Goal: Task Accomplishment & Management: Complete application form

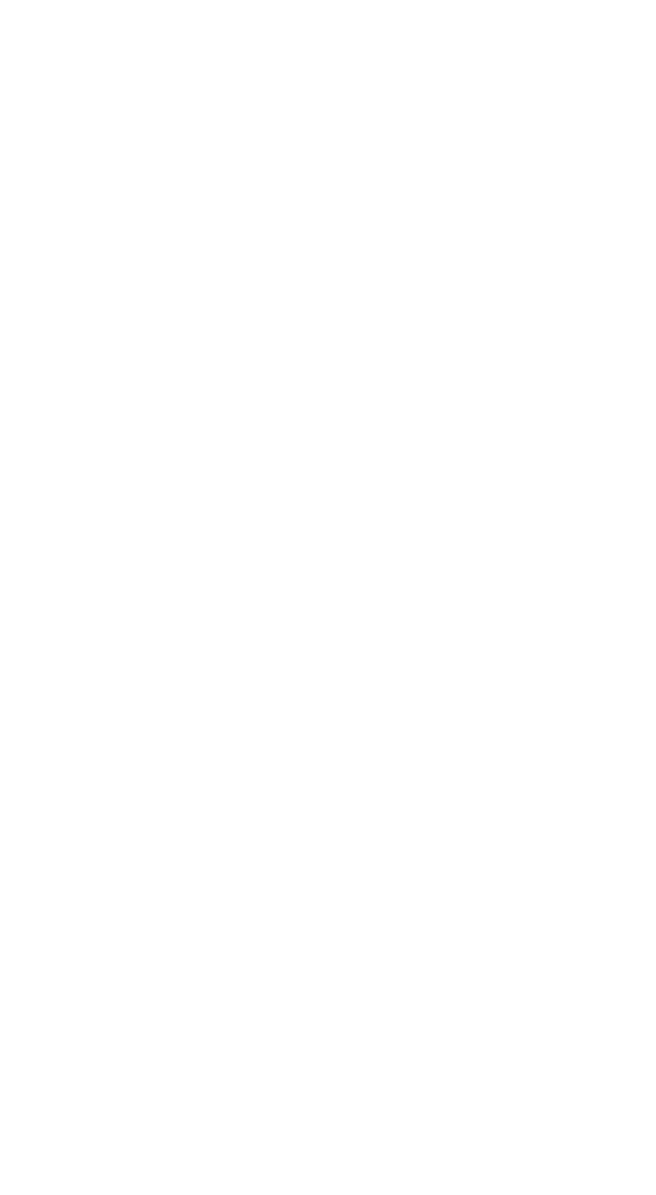
scroll to position [35, 0]
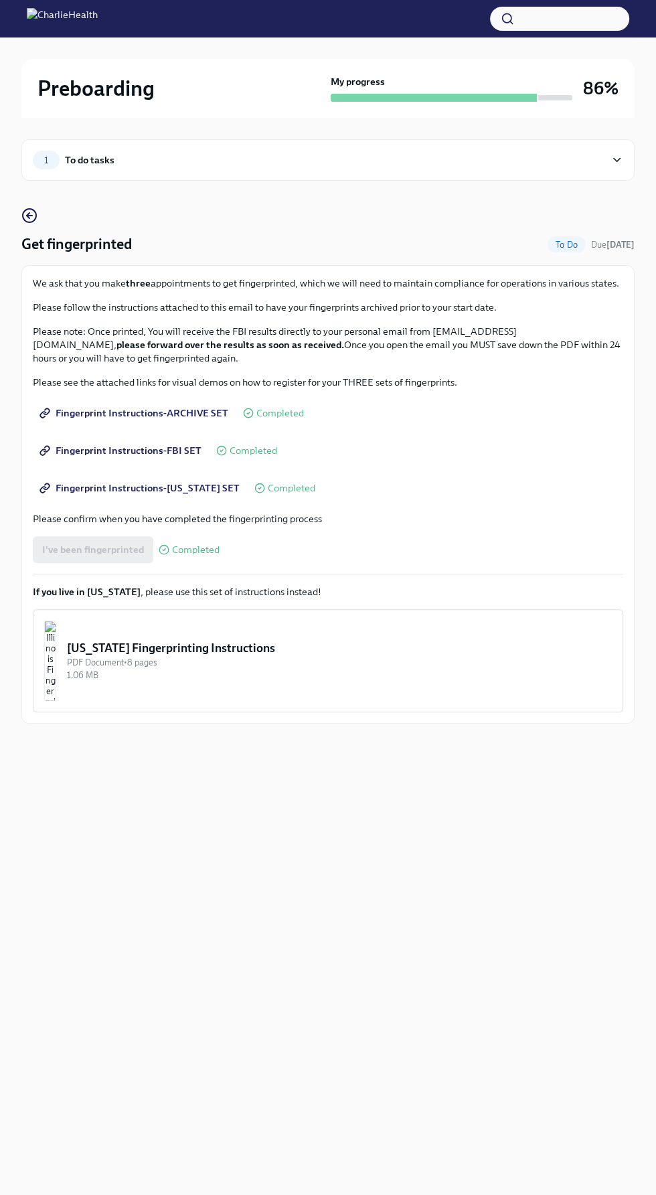
click at [103, 158] on div "To do tasks" at bounding box center [90, 160] width 50 height 15
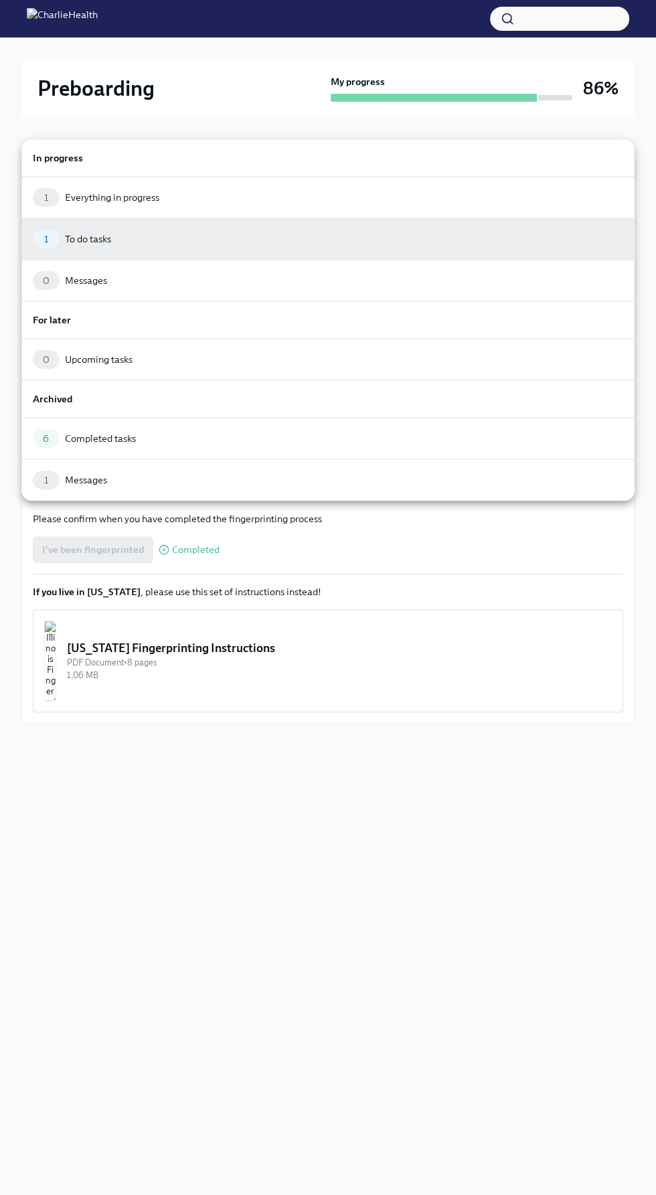
click at [467, 734] on div at bounding box center [328, 597] width 656 height 1195
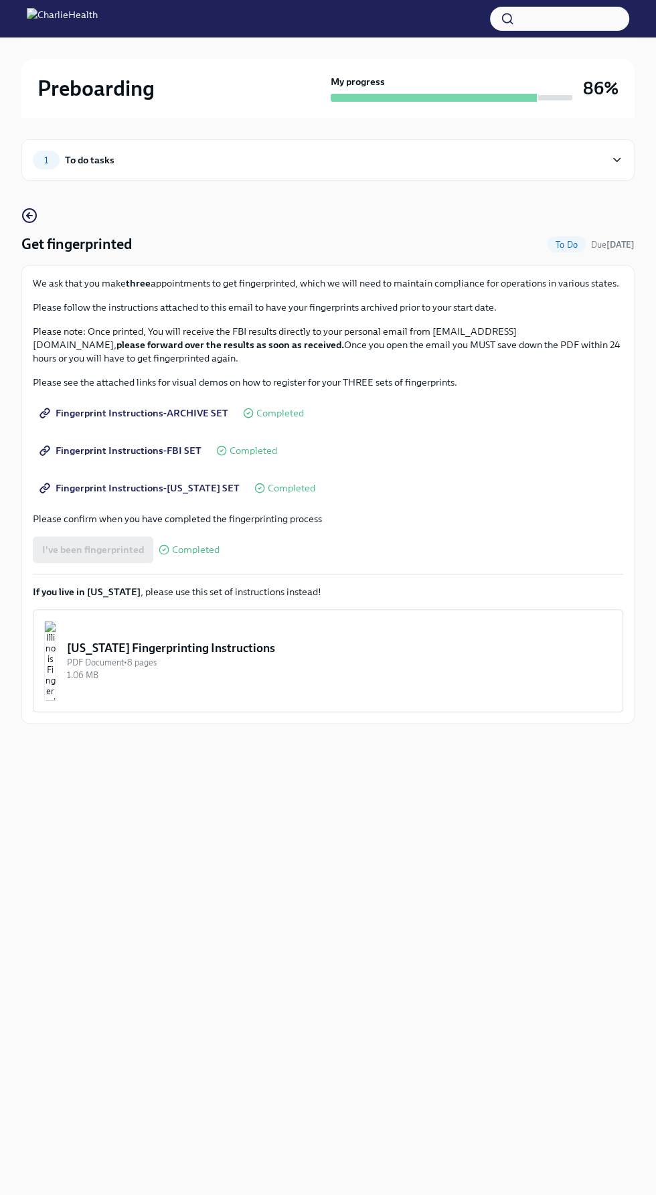
click at [446, 122] on div "1 To do tasks Get fingerprinted To Do Due tomorrow We ask that you make three a…" at bounding box center [327, 445] width 613 height 654
click at [576, 140] on div "1 To do tasks" at bounding box center [327, 159] width 613 height 41
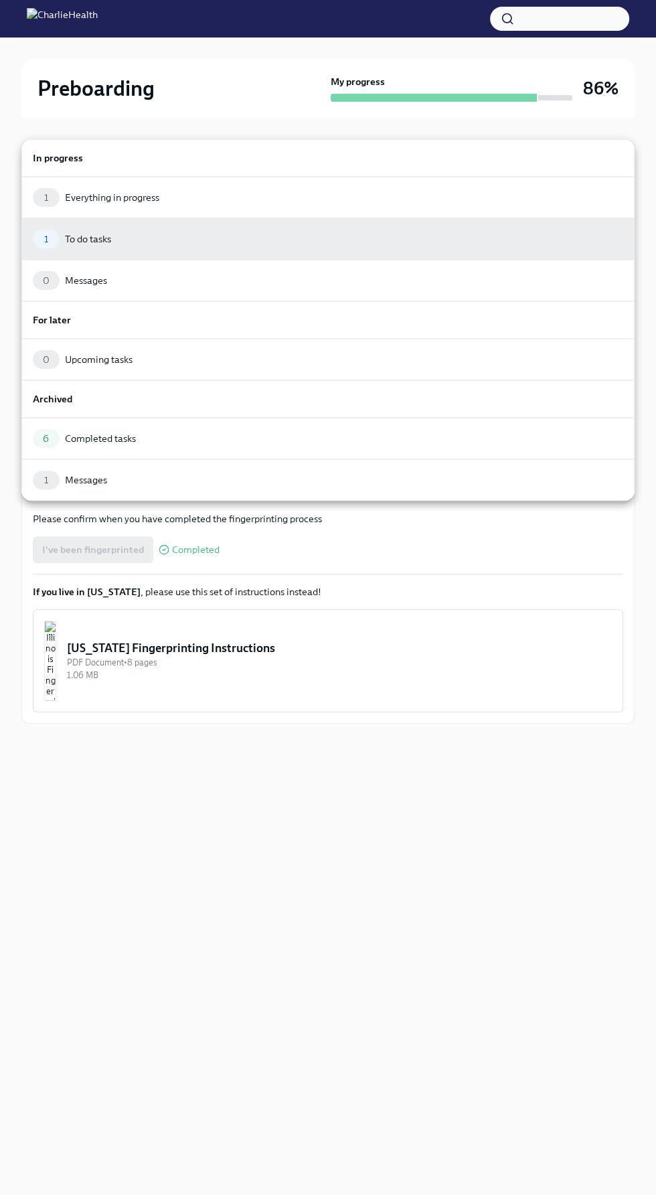
click at [611, 157] on h6 "In progress" at bounding box center [328, 158] width 590 height 15
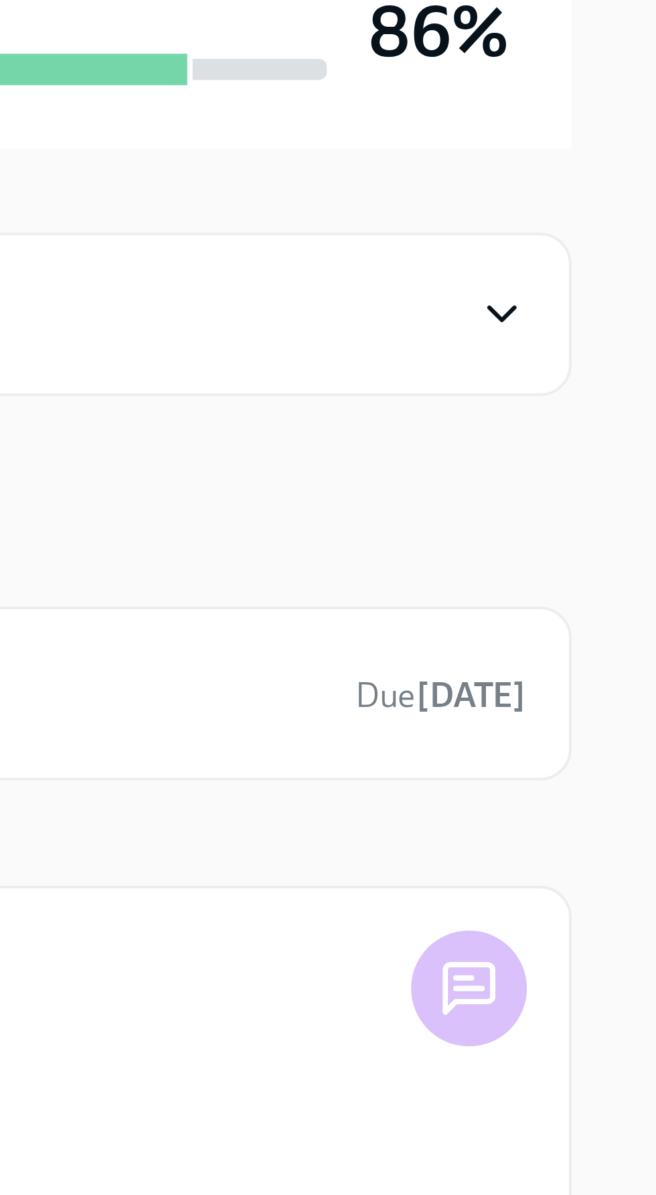
click at [614, 161] on icon at bounding box center [616, 159] width 13 height 13
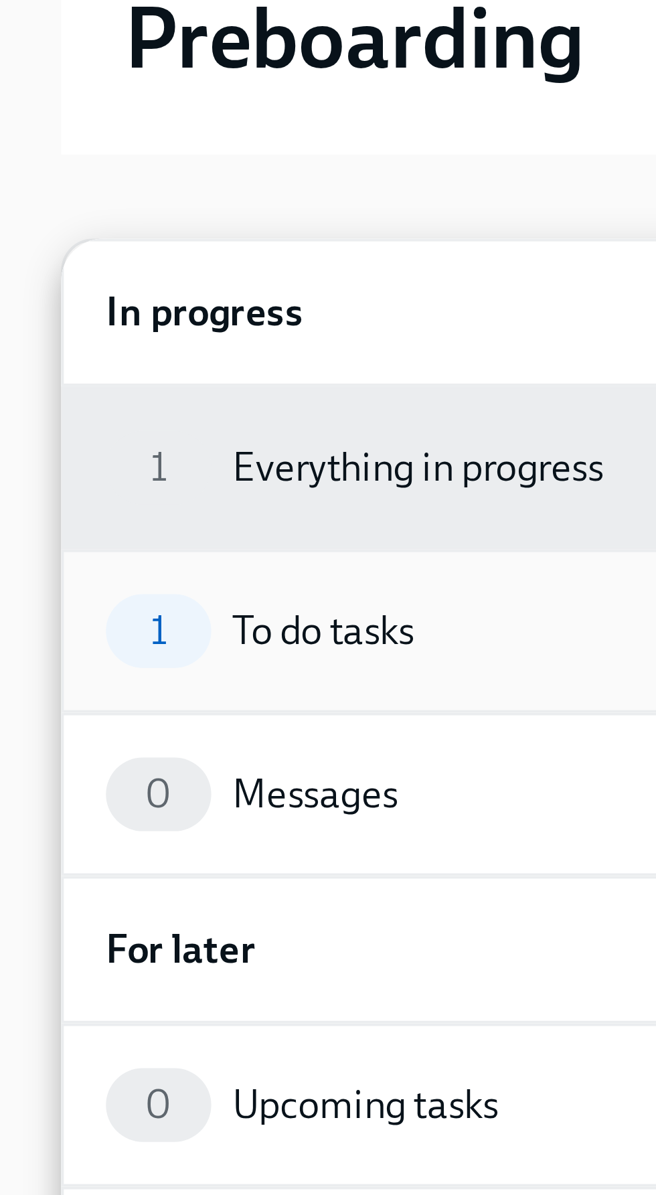
click at [92, 236] on div "To do tasks" at bounding box center [88, 238] width 46 height 13
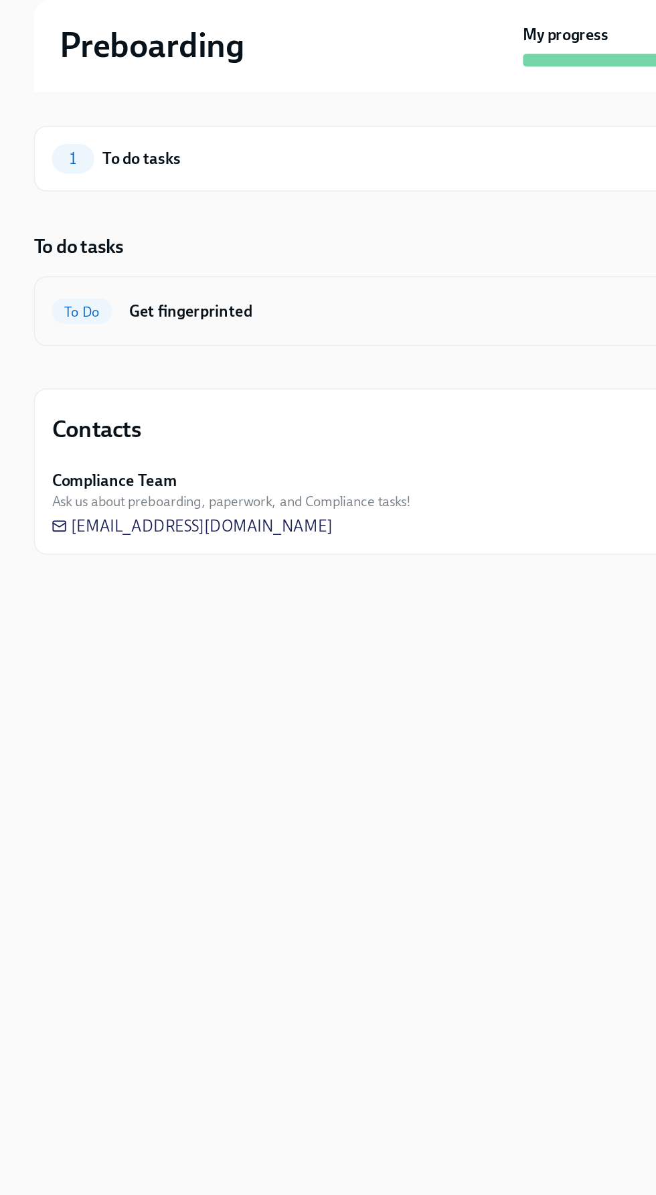
click at [239, 249] on h6 "Get fingerprinted" at bounding box center [325, 256] width 487 height 15
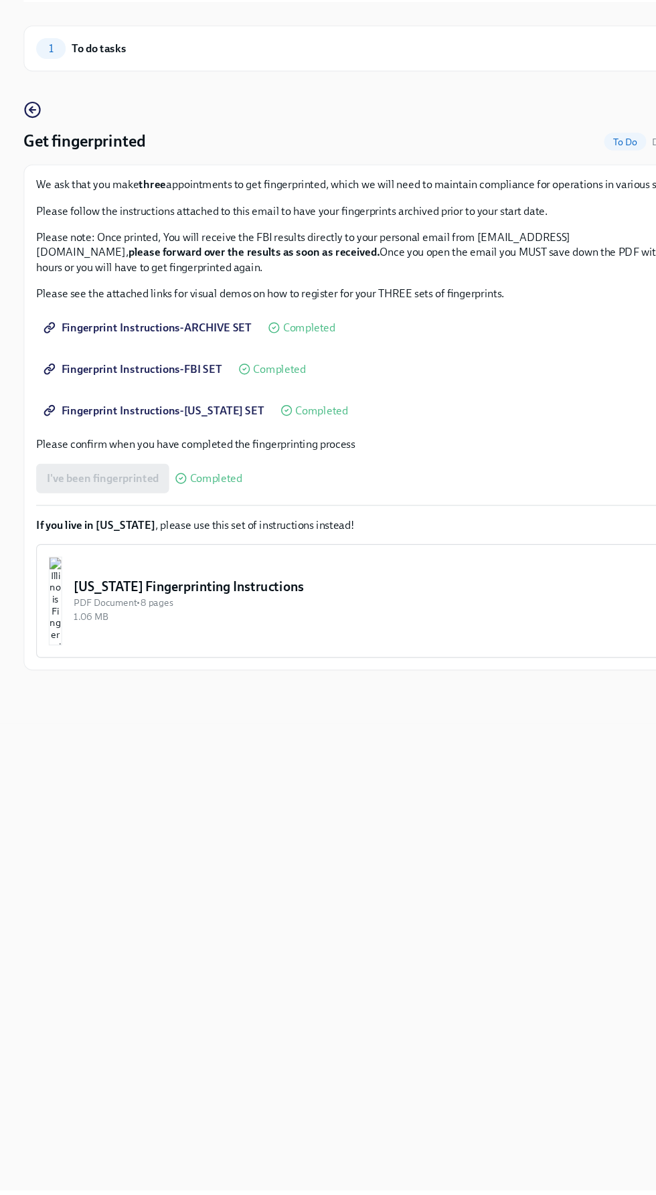
scroll to position [84, 0]
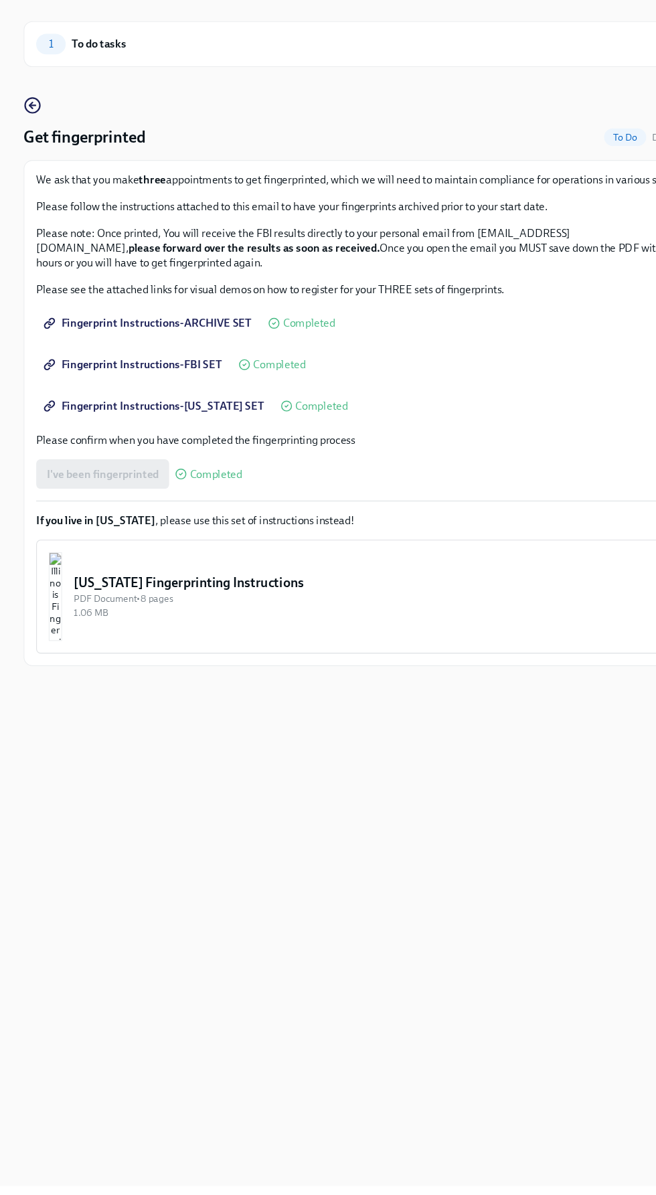
click at [373, 712] on button "Illinois Fingerprinting Instructions PDF Document • 8 pages 1.06 MB" at bounding box center [328, 660] width 590 height 103
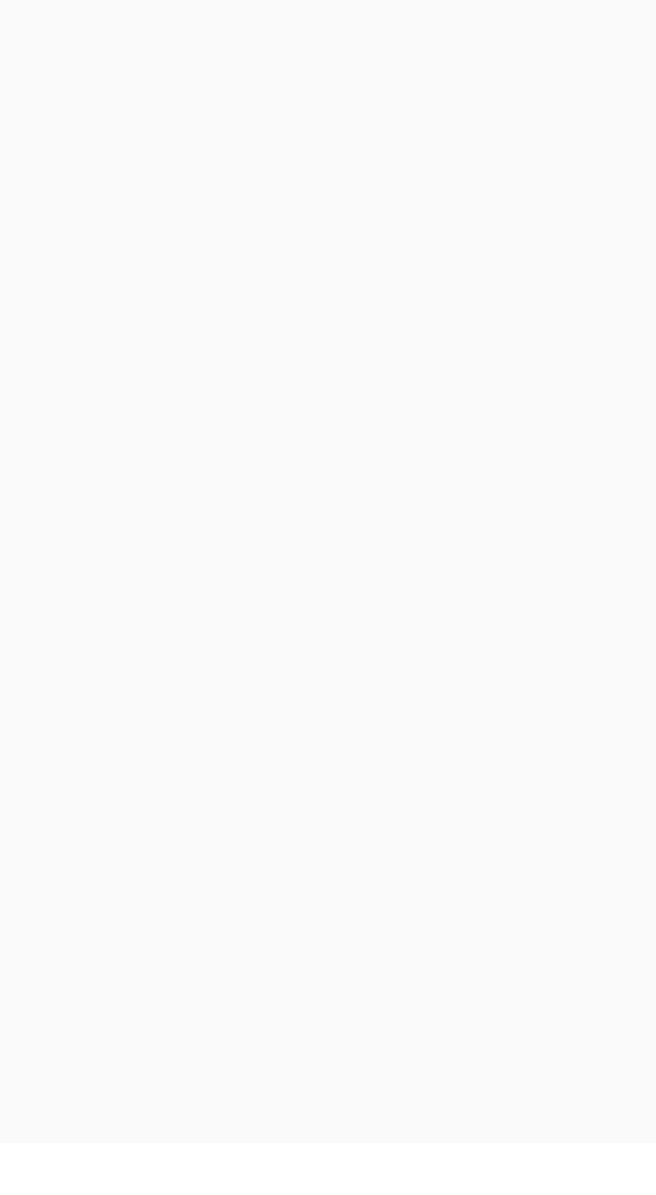
scroll to position [11, 0]
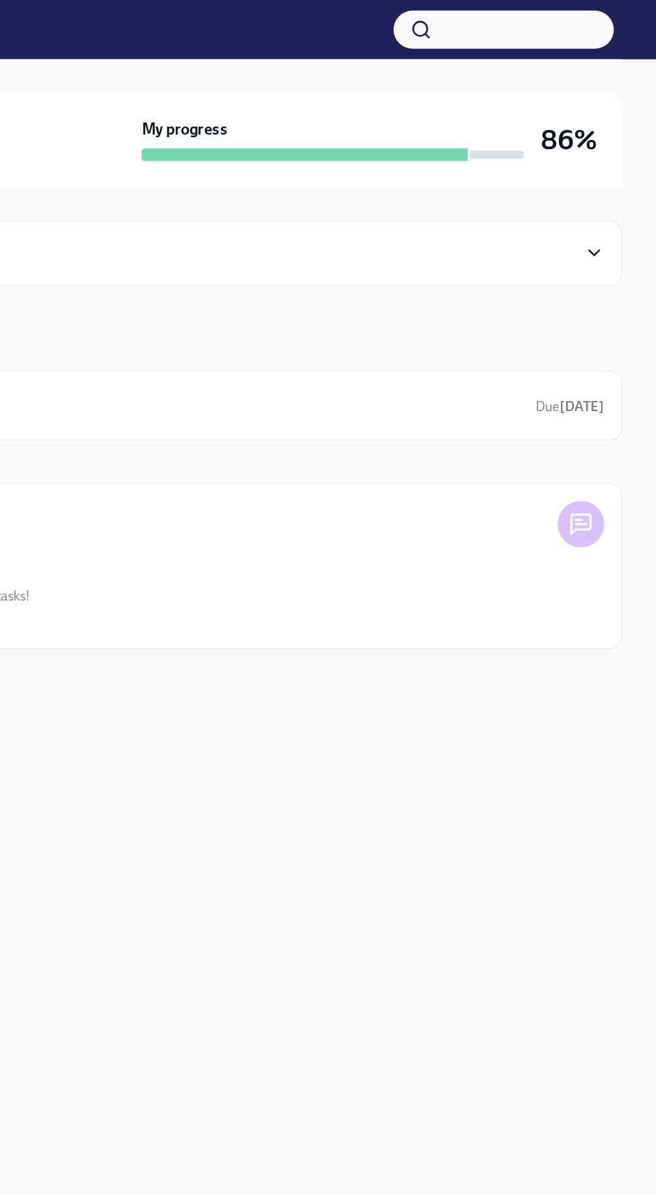
click at [557, 92] on div "My progress" at bounding box center [452, 88] width 242 height 27
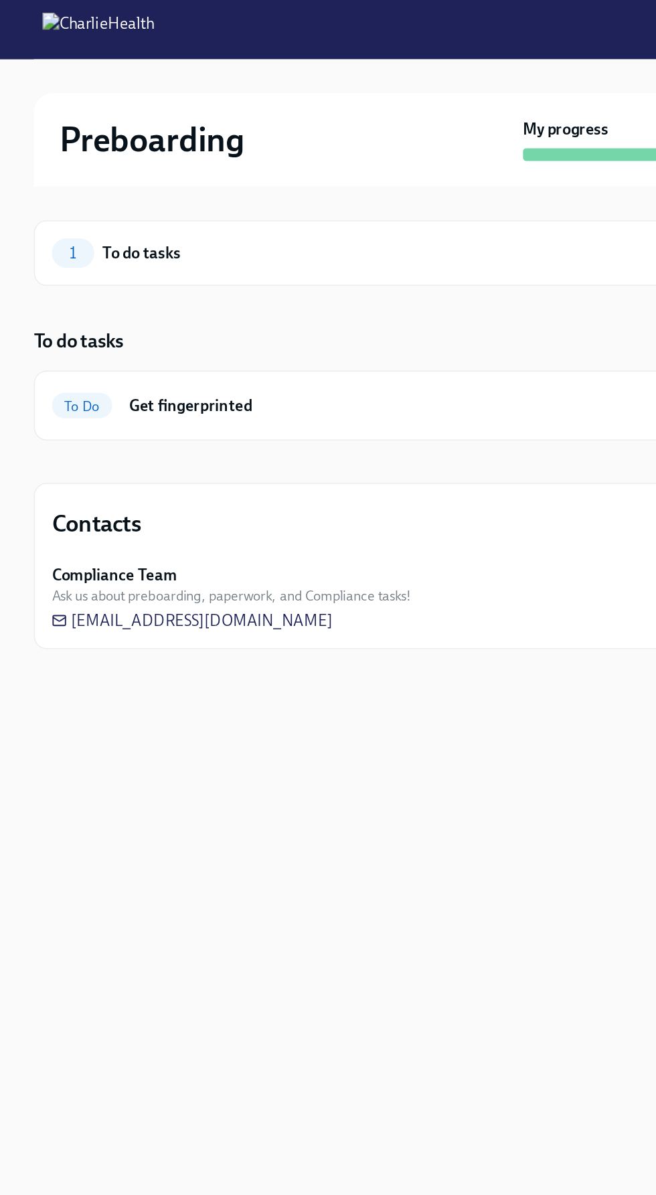
click at [35, 22] on img at bounding box center [62, 18] width 71 height 21
click at [98, 26] on img at bounding box center [62, 18] width 71 height 21
click at [295, 237] on div "To Do Get fingerprinted Due tomorrow" at bounding box center [327, 256] width 613 height 44
click at [273, 261] on h6 "Get fingerprinted" at bounding box center [325, 256] width 487 height 15
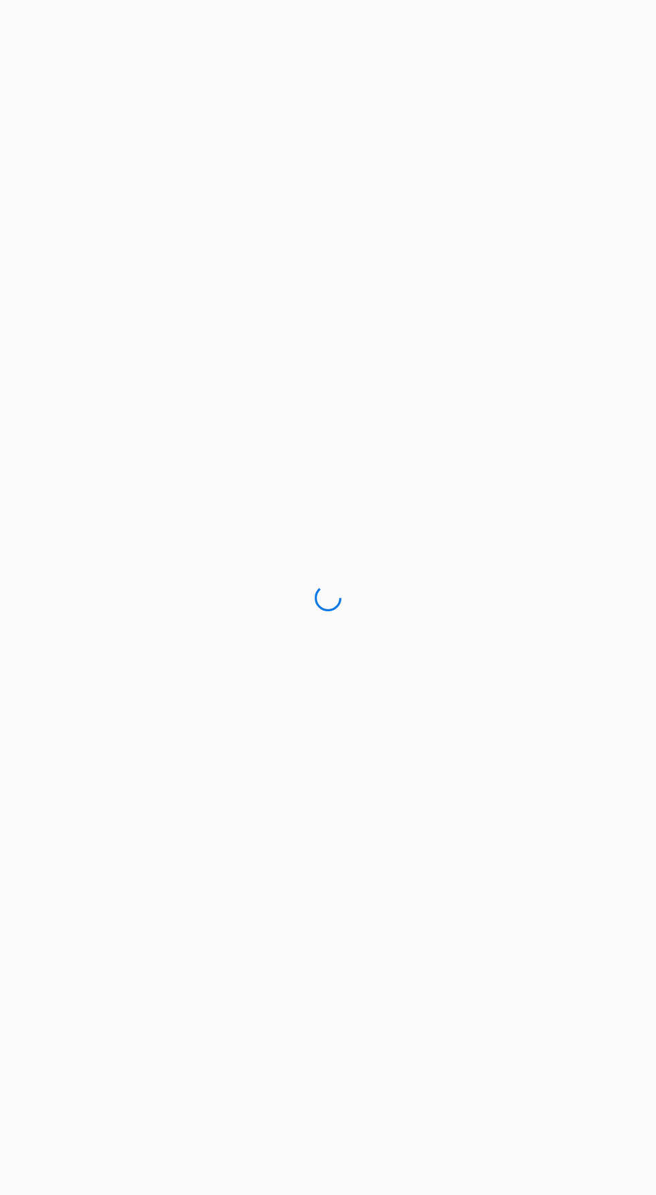
scroll to position [89, 0]
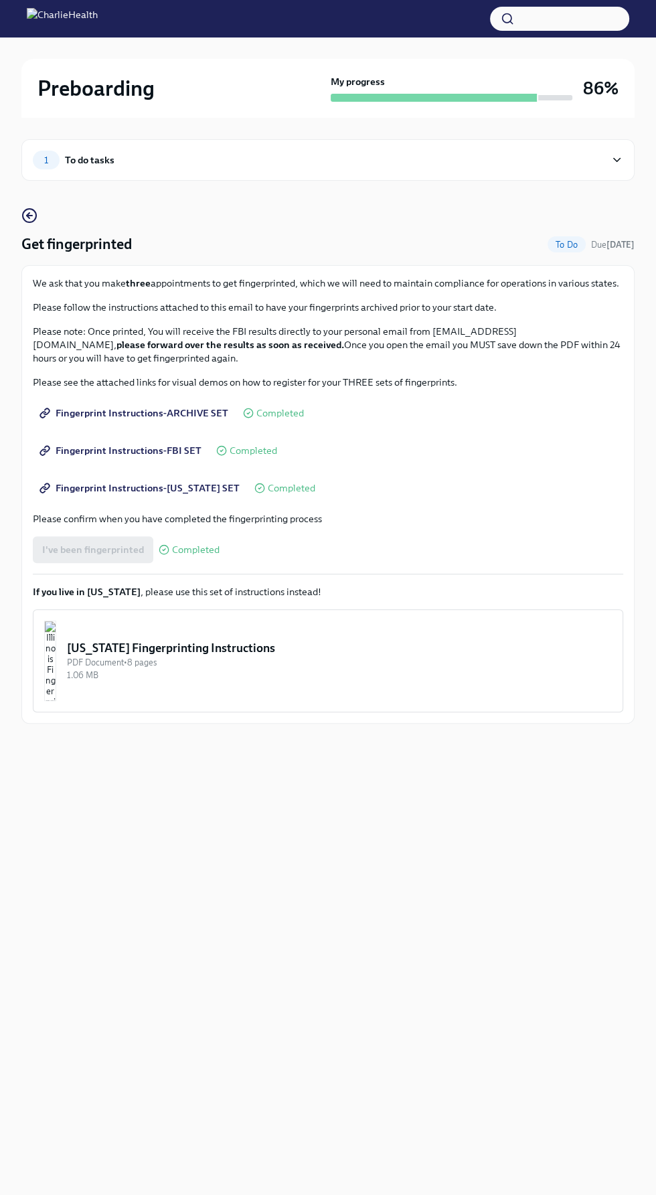
click at [17, 764] on div "Preboarding My progress 86% 1 To do tasks Get fingerprinted To Do Due [DATE] We…" at bounding box center [328, 404] width 656 height 734
